Goal: Contribute content

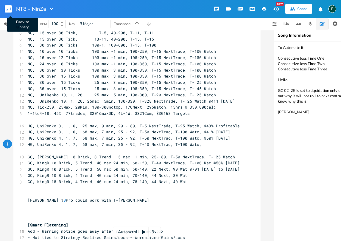
click at [8, 11] on rect "button" at bounding box center [8, 8] width 7 height 7
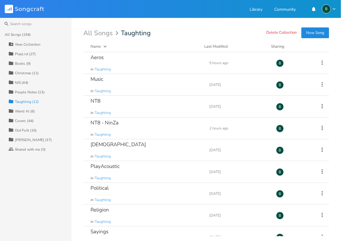
click at [21, 82] on div "N/S (44)" at bounding box center [21, 83] width 13 height 4
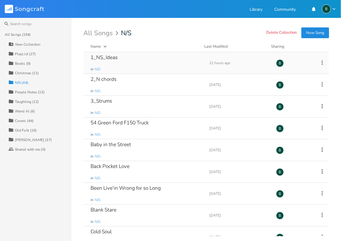
click at [99, 57] on div "1_NS_Ideas" at bounding box center [104, 57] width 27 height 5
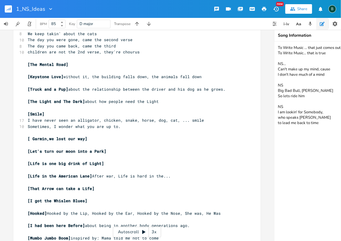
scroll to position [496, 0]
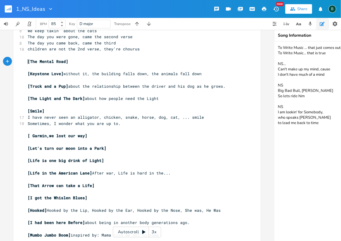
click at [26, 60] on pre "[The Mental Road]" at bounding box center [133, 62] width 215 height 6
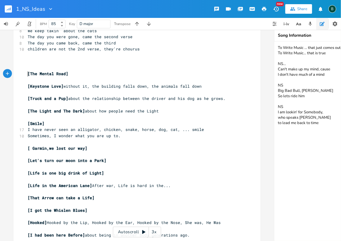
click at [26, 60] on pre "​" at bounding box center [133, 62] width 215 height 6
type textarea "[Simpler is better"
type textarea "Better}"
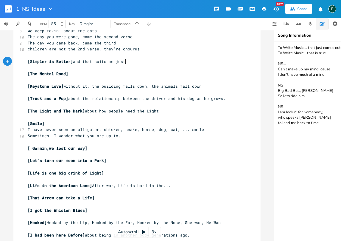
scroll to position [0, 41]
type textarea "] and that suits me just fine"
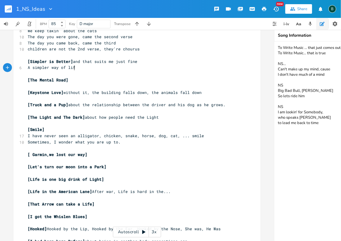
type textarea "A simpler way of life"
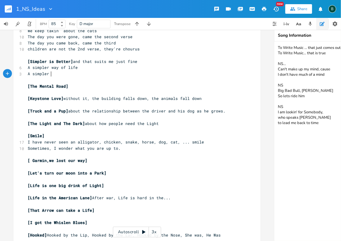
scroll to position [0, 18]
type textarea "A simpler"
